Goal: Task Accomplishment & Management: Use online tool/utility

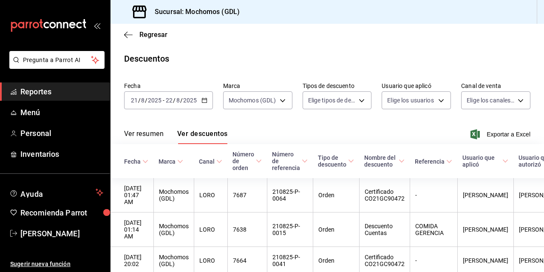
scroll to position [68, 0]
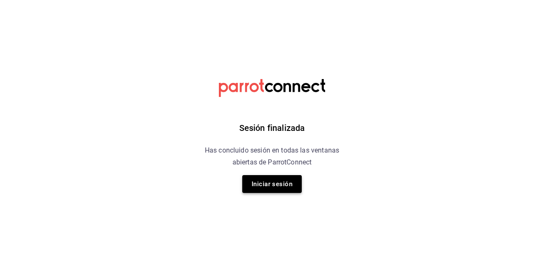
click at [269, 187] on button "Iniciar sesión" at bounding box center [271, 184] width 59 height 18
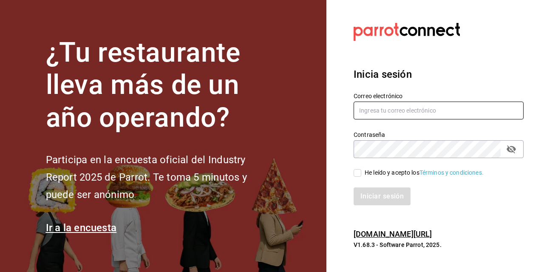
type input "[PERSON_NAME][EMAIL_ADDRESS][PERSON_NAME][DOMAIN_NAME]"
click at [357, 172] on input "He leído y acepto los Términos y condiciones." at bounding box center [358, 173] width 8 height 8
checkbox input "true"
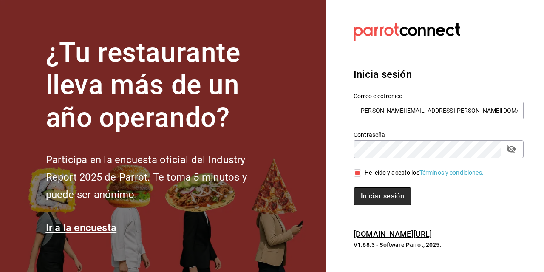
click at [371, 193] on button "Iniciar sesión" at bounding box center [383, 196] width 58 height 18
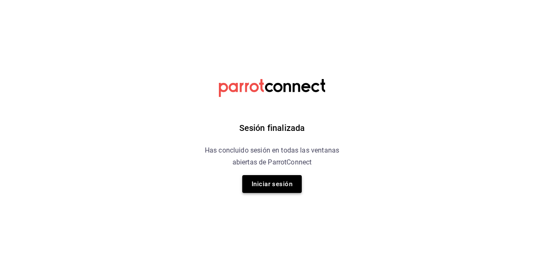
click at [270, 180] on button "Iniciar sesión" at bounding box center [271, 184] width 59 height 18
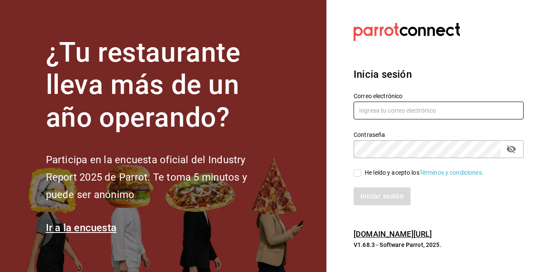
type input "[PERSON_NAME][EMAIL_ADDRESS][PERSON_NAME][DOMAIN_NAME]"
click at [357, 170] on input "He leído y acepto los Términos y condiciones." at bounding box center [358, 173] width 8 height 8
checkbox input "true"
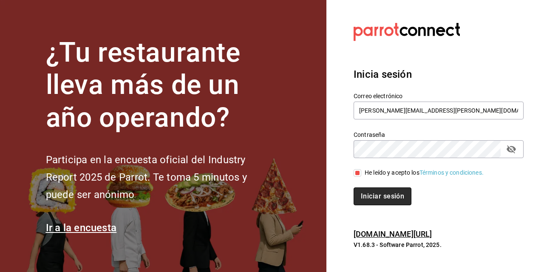
click at [365, 192] on button "Iniciar sesión" at bounding box center [383, 196] width 58 height 18
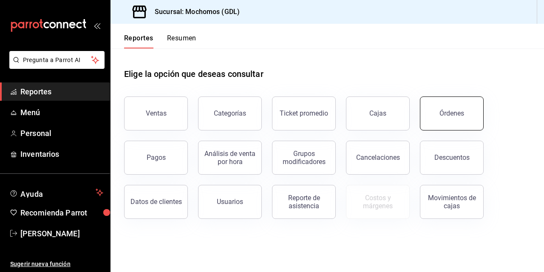
click at [462, 117] on button "Órdenes" at bounding box center [452, 113] width 64 height 34
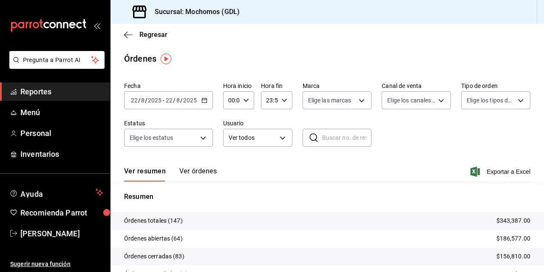
click at [134, 99] on input "22" at bounding box center [134, 100] width 8 height 7
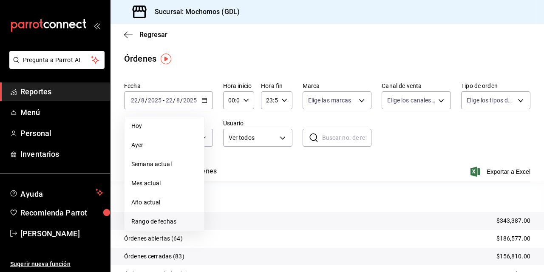
click at [148, 215] on li "Rango de fechas" at bounding box center [164, 221] width 79 height 19
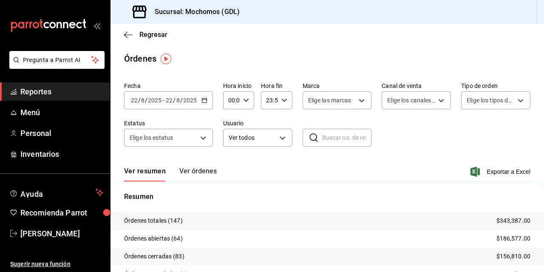
click at [362, 198] on p "Resumen" at bounding box center [327, 197] width 406 height 10
click at [244, 100] on icon "button" at bounding box center [246, 100] width 6 height 6
click at [231, 168] on button "02" at bounding box center [230, 162] width 12 height 17
type input "02:00"
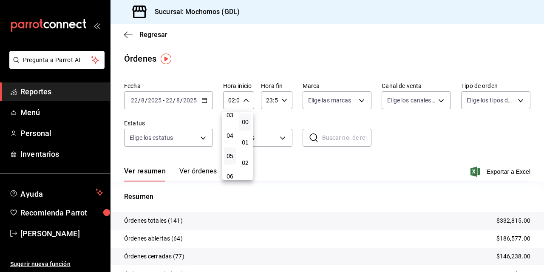
click at [232, 150] on button "05" at bounding box center [230, 155] width 12 height 17
type input "05:00"
click at [356, 99] on div at bounding box center [272, 136] width 544 height 272
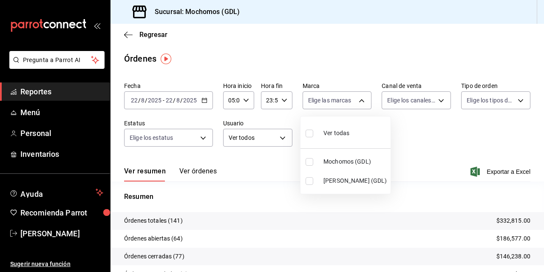
click at [356, 99] on body "Pregunta a Parrot AI Reportes Menú Personal Inventarios Ayuda Recomienda Parrot…" at bounding box center [272, 136] width 544 height 272
click at [308, 159] on input "checkbox" at bounding box center [310, 162] width 8 height 8
checkbox input "true"
type input "36c25d4a-7cb0-456c-a434-e981d54830bc"
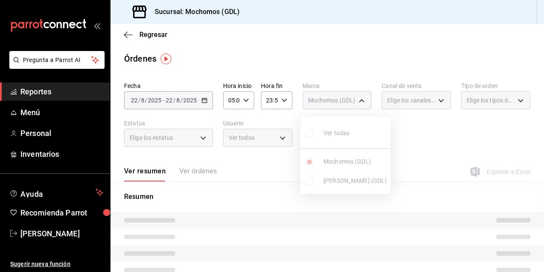
click at [397, 162] on div at bounding box center [272, 136] width 544 height 272
